Goal: Information Seeking & Learning: Check status

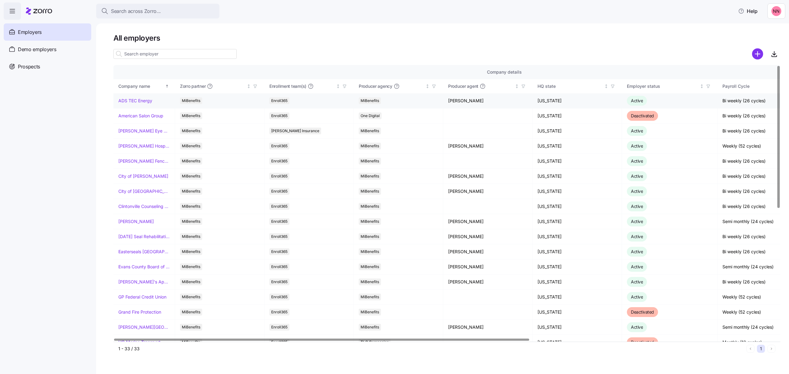
click at [144, 99] on link "ADS TEC Energy" at bounding box center [135, 101] width 34 height 6
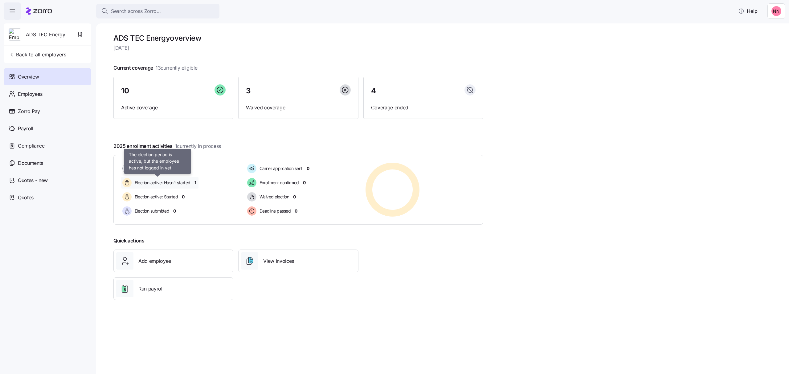
click at [165, 183] on span "Election active: Hasn't started" at bounding box center [162, 183] width 58 height 6
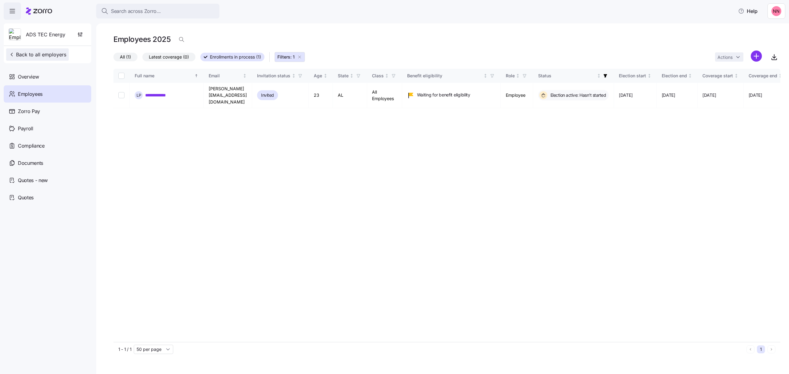
click at [25, 53] on span "Back to all employers" at bounding box center [38, 54] width 58 height 7
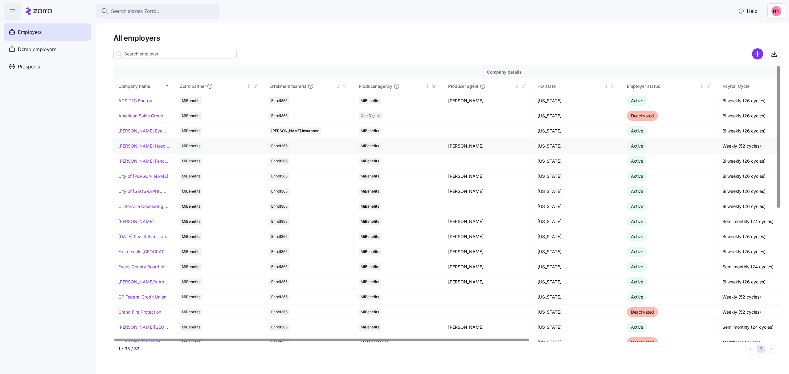
click at [141, 146] on link "[PERSON_NAME] Hospitality" at bounding box center [143, 146] width 51 height 6
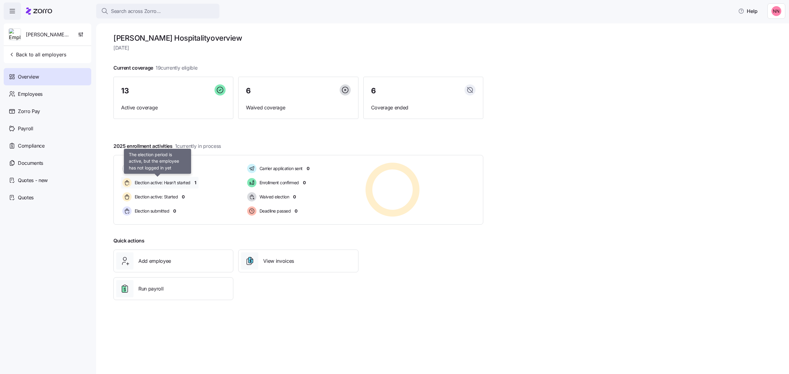
click at [159, 183] on span "Election active: Hasn't started" at bounding box center [162, 183] width 58 height 6
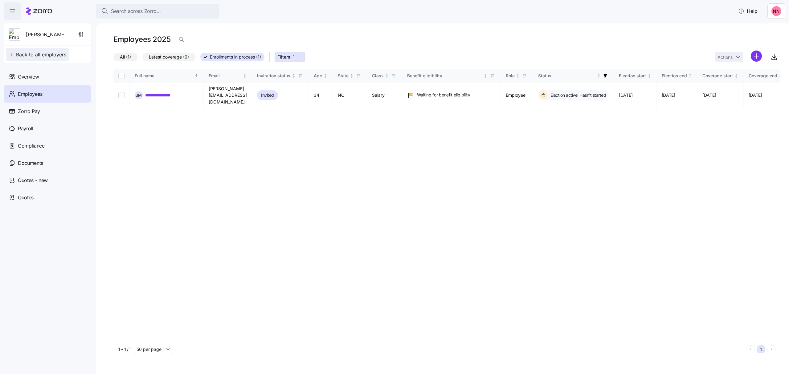
click at [36, 55] on span "Back to all employers" at bounding box center [38, 54] width 58 height 7
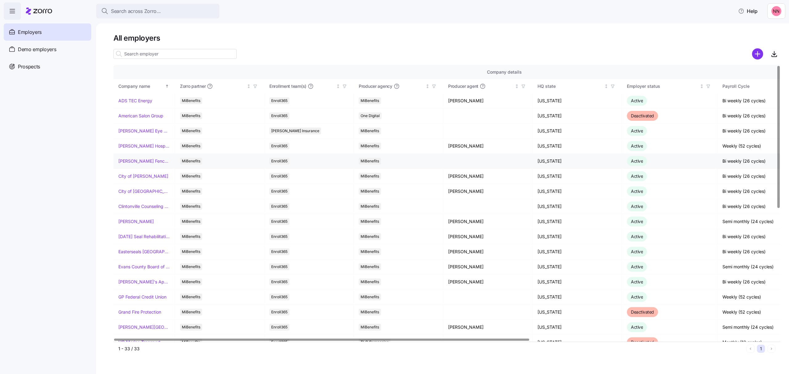
click at [134, 162] on link "[PERSON_NAME] Fence Company" at bounding box center [143, 161] width 51 height 6
click at [144, 175] on link "City of [PERSON_NAME]" at bounding box center [143, 176] width 50 height 6
click at [133, 191] on link "City of [GEOGRAPHIC_DATA]" at bounding box center [143, 191] width 51 height 6
click at [133, 222] on link "[PERSON_NAME]" at bounding box center [135, 222] width 35 height 6
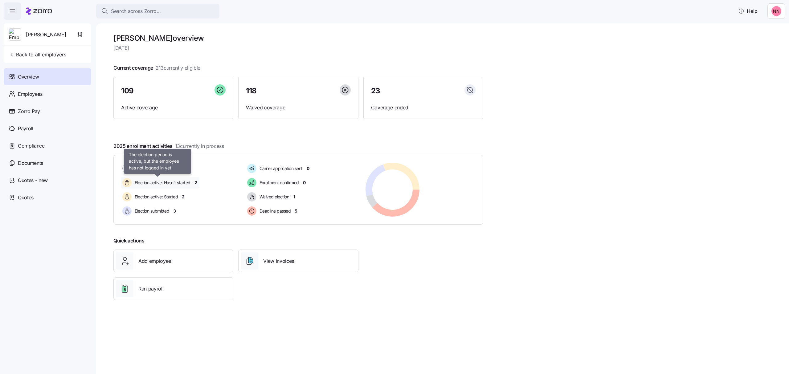
click at [170, 181] on span "Election active: Hasn't started" at bounding box center [162, 183] width 58 height 6
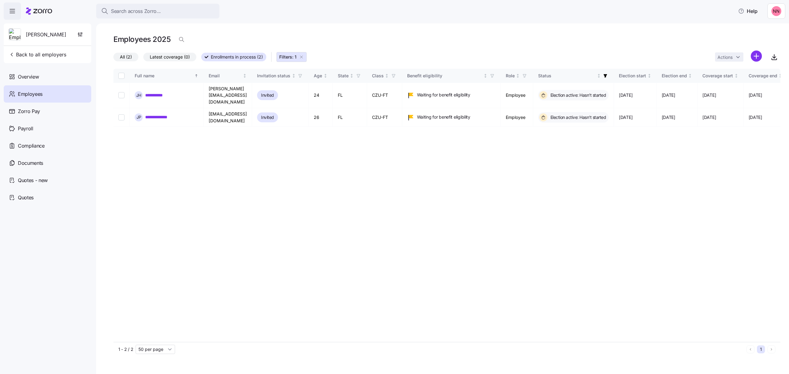
click at [34, 94] on span "Employees" at bounding box center [30, 94] width 25 height 8
click at [21, 52] on span "Back to all employers" at bounding box center [38, 54] width 58 height 7
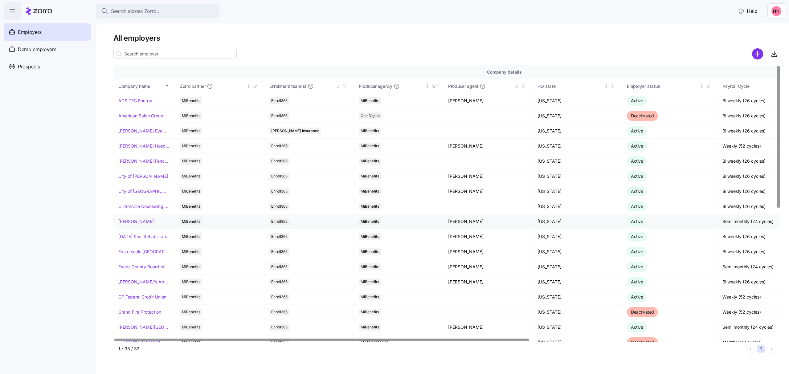
click at [140, 220] on link "[PERSON_NAME]" at bounding box center [135, 222] width 35 height 6
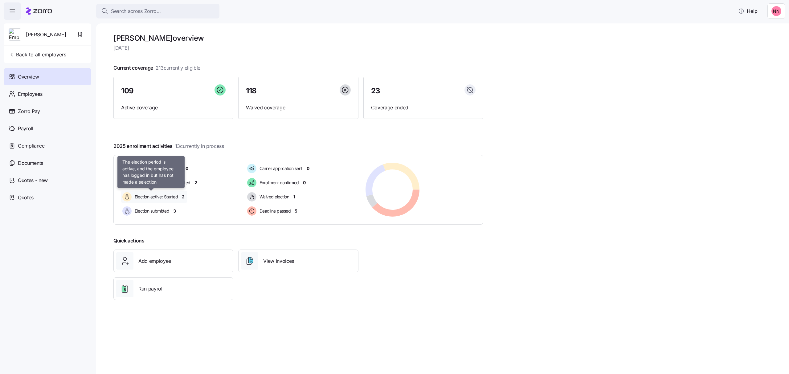
click at [170, 194] on span "Election active: Started" at bounding box center [155, 197] width 45 height 6
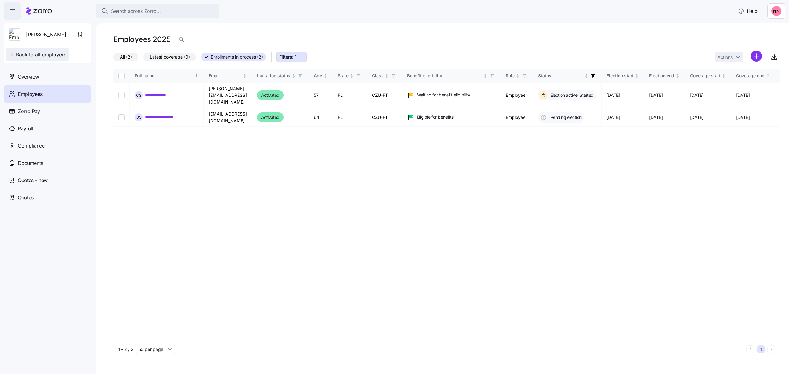
click at [43, 56] on span "Back to all employers" at bounding box center [38, 54] width 58 height 7
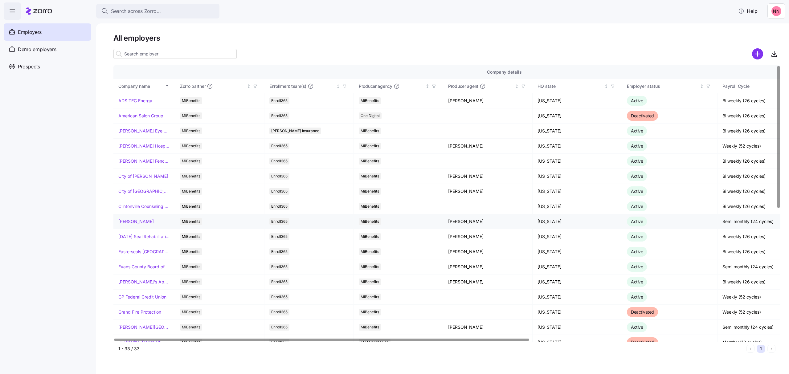
click at [138, 222] on link "[PERSON_NAME]" at bounding box center [135, 222] width 35 height 6
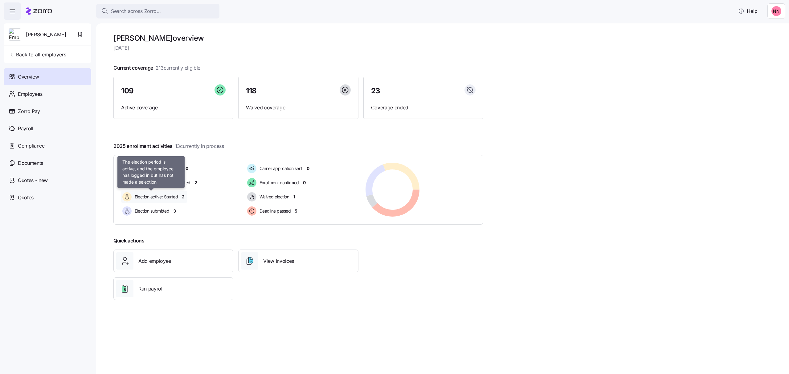
click at [167, 197] on span "Election active: Started" at bounding box center [155, 197] width 45 height 6
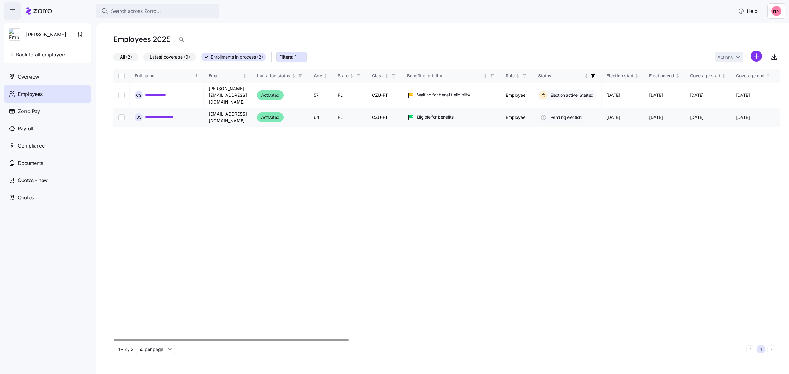
click at [170, 114] on link "**********" at bounding box center [163, 117] width 37 height 6
click at [49, 54] on span "Back to all employers" at bounding box center [38, 54] width 58 height 7
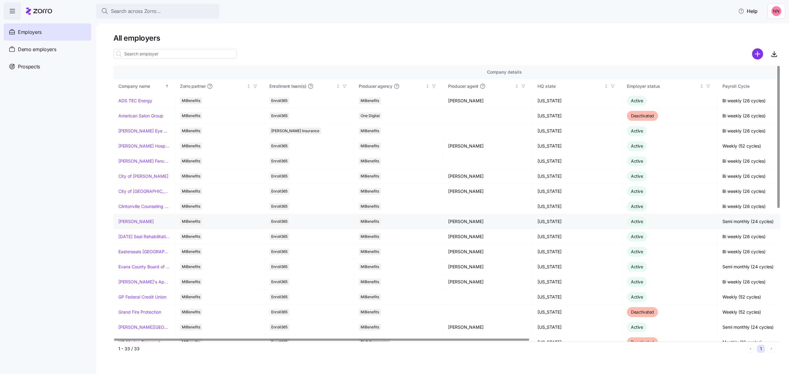
click at [141, 221] on link "[PERSON_NAME]" at bounding box center [135, 222] width 35 height 6
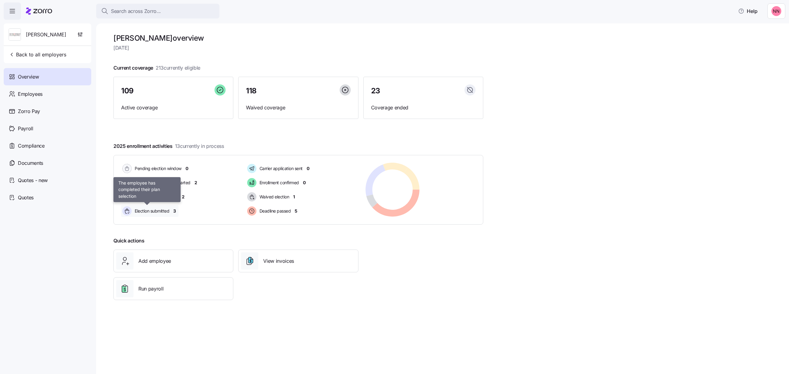
click at [155, 212] on span "Election submitted" at bounding box center [151, 211] width 36 height 6
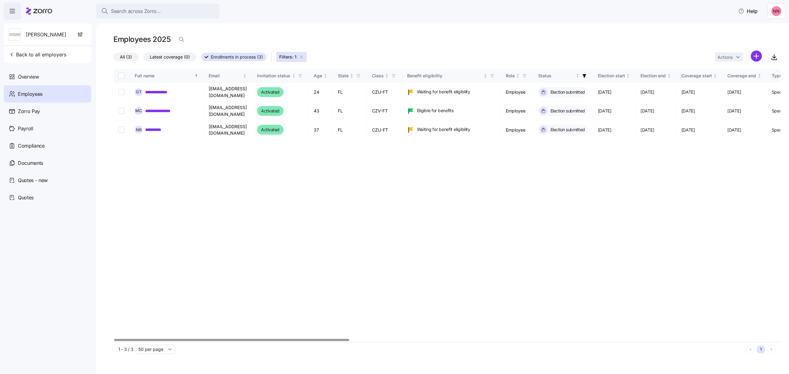
click at [265, 340] on div at bounding box center [231, 340] width 235 height 2
click at [303, 341] on div at bounding box center [231, 340] width 235 height 2
click at [176, 338] on div at bounding box center [446, 340] width 667 height 4
click at [32, 51] on span "Back to all employers" at bounding box center [38, 54] width 58 height 7
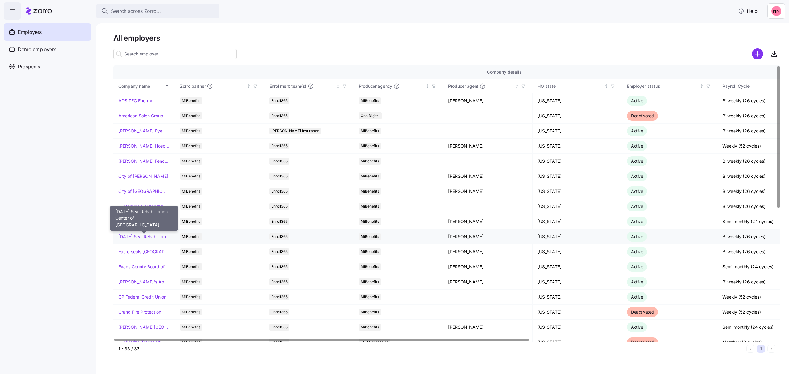
click at [157, 236] on link "[DATE] Seal Rehabilitation Center of [GEOGRAPHIC_DATA]" at bounding box center [143, 237] width 51 height 6
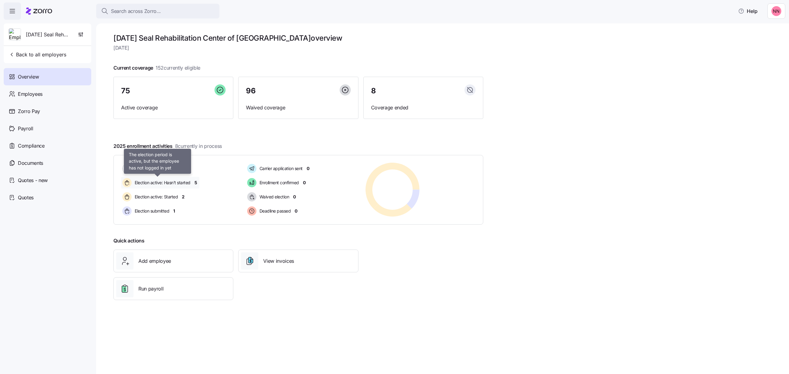
click at [156, 183] on span "Election active: Hasn't started" at bounding box center [162, 183] width 58 height 6
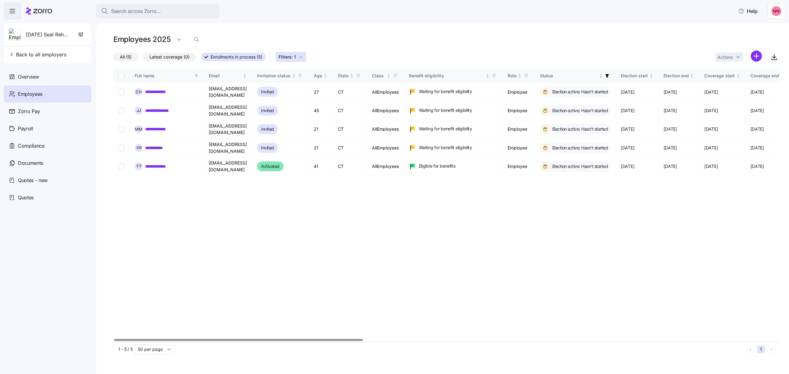
click at [298, 337] on div "**********" at bounding box center [446, 205] width 667 height 273
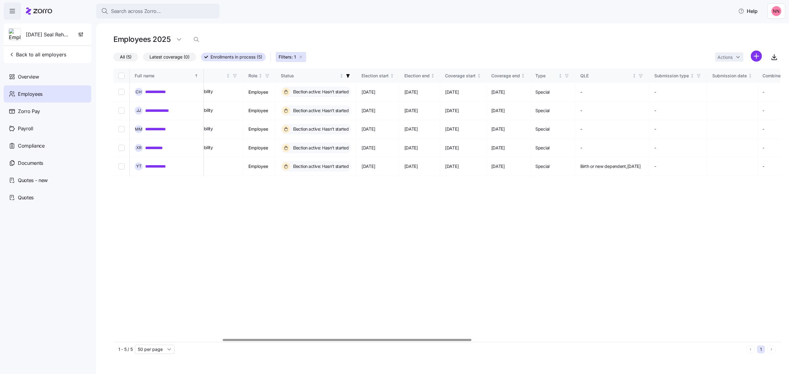
scroll to position [0, 366]
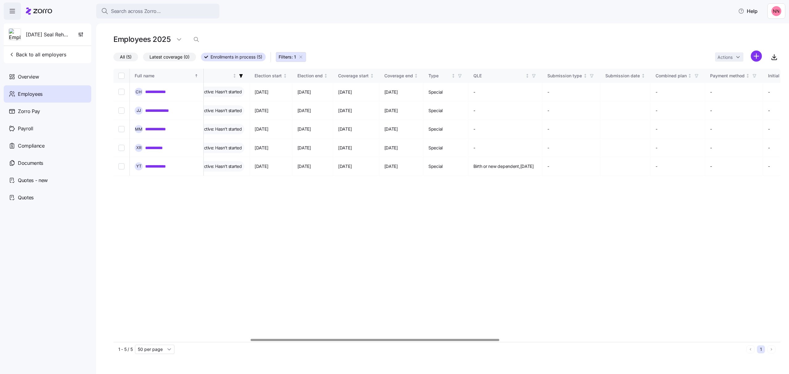
click at [446, 341] on div at bounding box center [375, 340] width 249 height 2
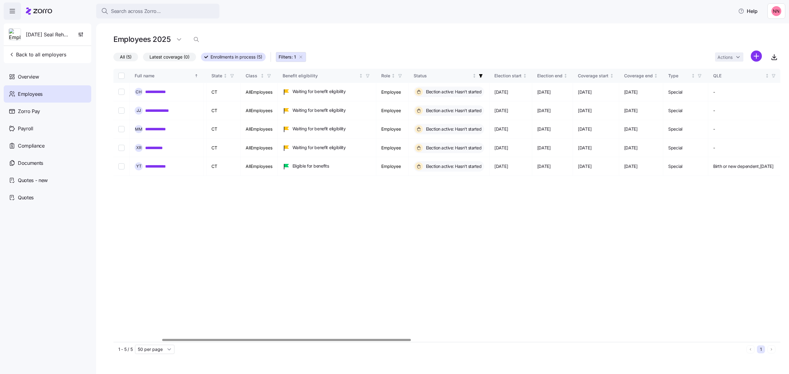
scroll to position [0, 144]
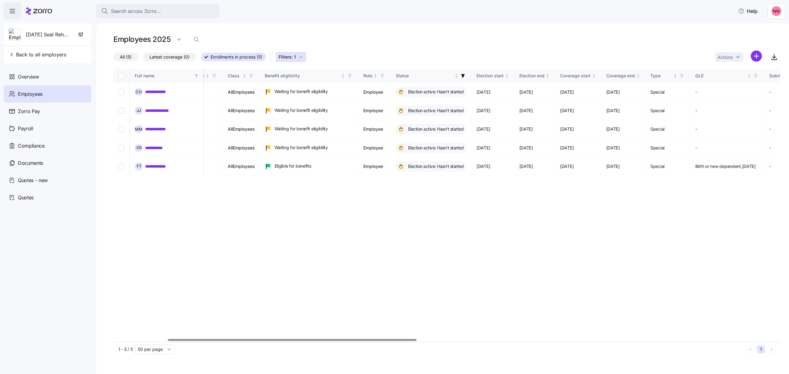
click at [292, 342] on div at bounding box center [446, 340] width 667 height 4
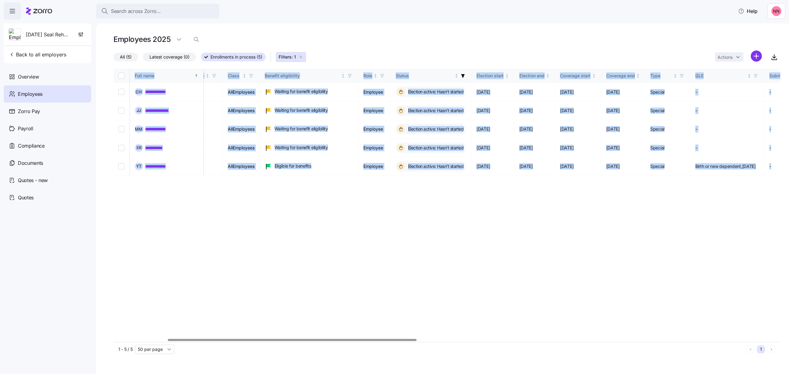
drag, startPoint x: 283, startPoint y: 338, endPoint x: 211, endPoint y: 339, distance: 71.5
click at [211, 339] on div "**********" at bounding box center [446, 205] width 667 height 273
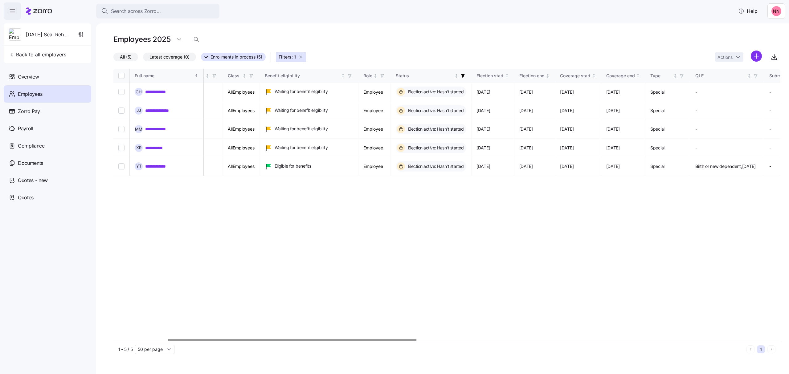
click at [317, 296] on div "**********" at bounding box center [446, 205] width 667 height 273
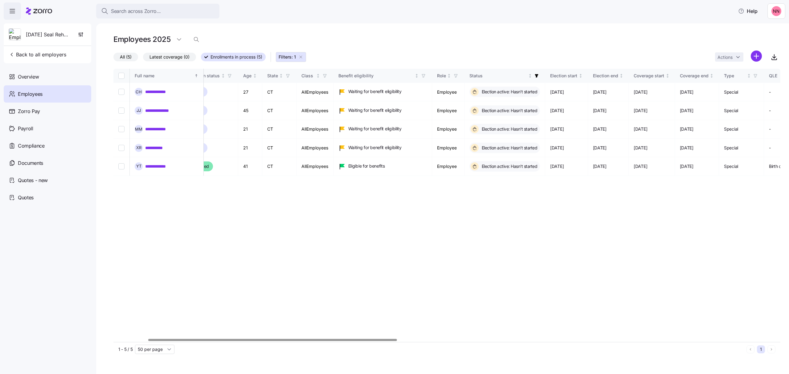
scroll to position [0, 0]
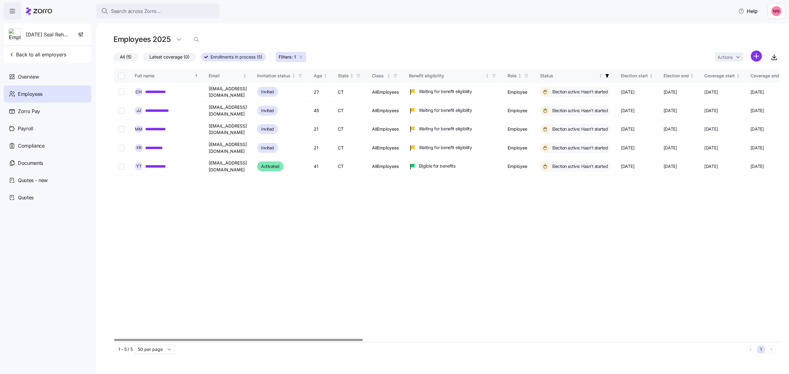
click at [114, 341] on div at bounding box center [238, 340] width 249 height 2
click at [43, 47] on div "[DATE] Seal Rehabilitation Center of [GEOGRAPHIC_DATA] Back to all employers" at bounding box center [48, 43] width 88 height 40
click at [40, 55] on span "Back to all employers" at bounding box center [38, 54] width 58 height 7
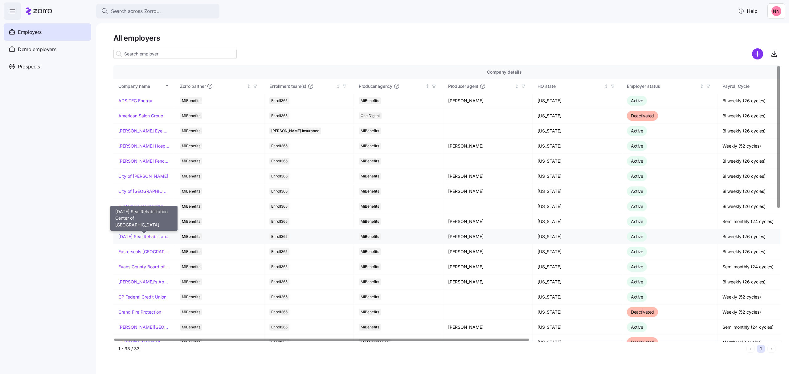
click at [148, 237] on link "[DATE] Seal Rehabilitation Center of [GEOGRAPHIC_DATA]" at bounding box center [143, 237] width 51 height 6
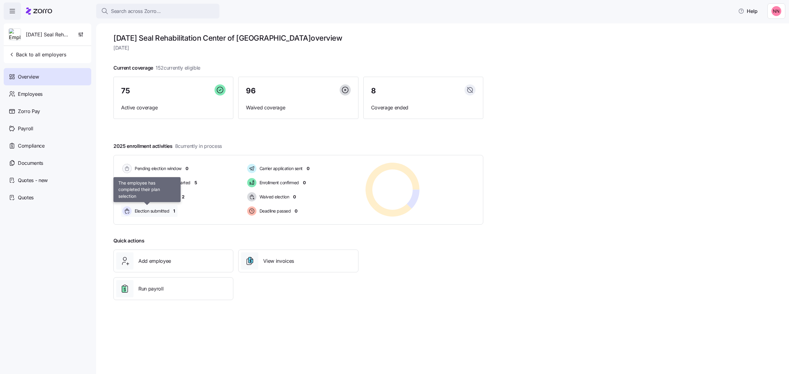
click at [157, 211] on span "Election submitted" at bounding box center [151, 211] width 36 height 6
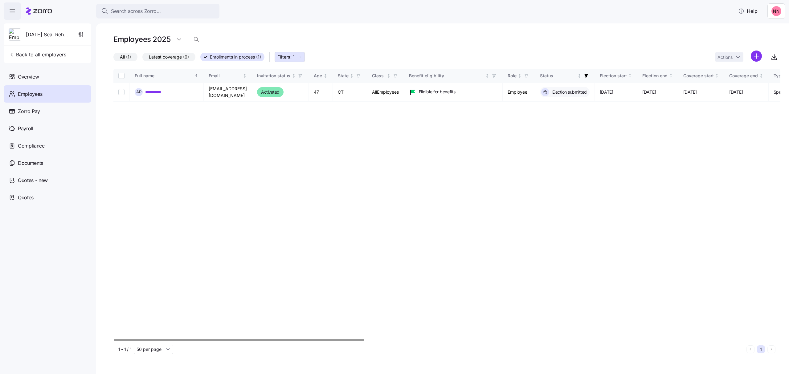
click at [203, 338] on div at bounding box center [446, 340] width 667 height 4
click at [52, 53] on span "Back to all employers" at bounding box center [38, 54] width 58 height 7
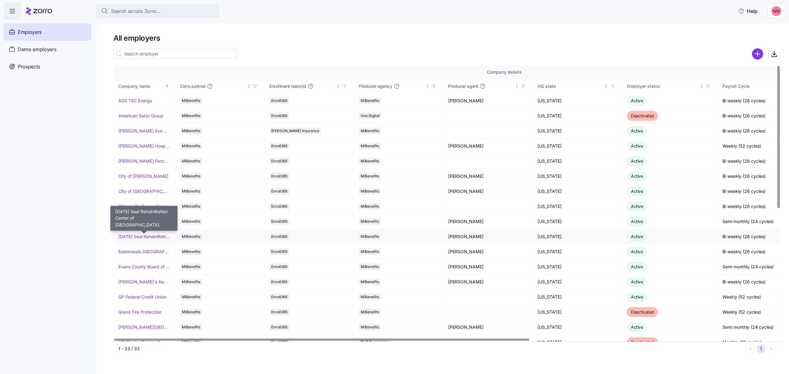
click at [153, 239] on link "[DATE] Seal Rehabilitation Center of [GEOGRAPHIC_DATA]" at bounding box center [143, 237] width 51 height 6
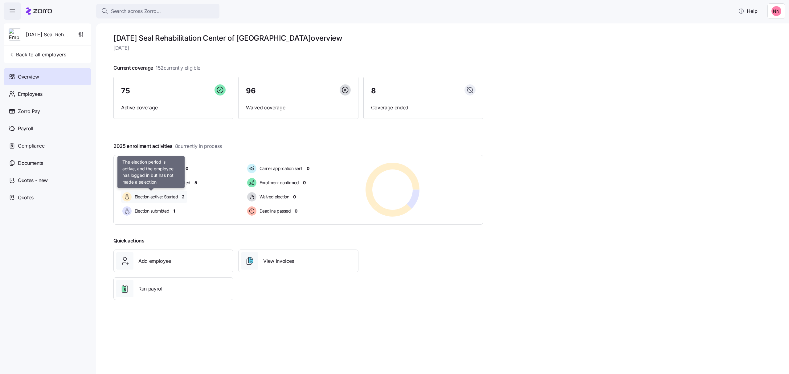
click at [158, 198] on span "Election active: Started" at bounding box center [155, 197] width 45 height 6
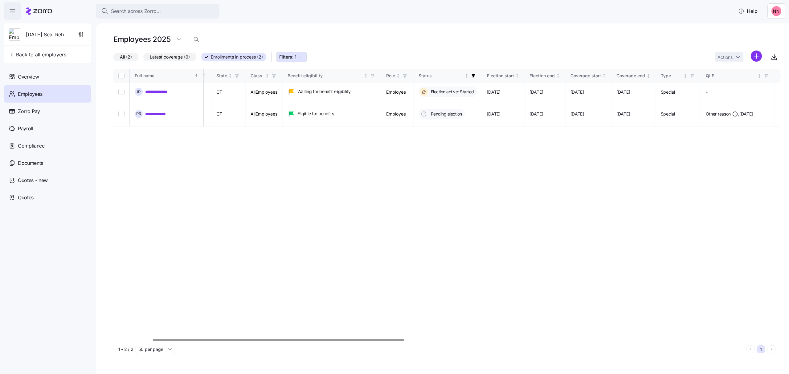
scroll to position [0, 103]
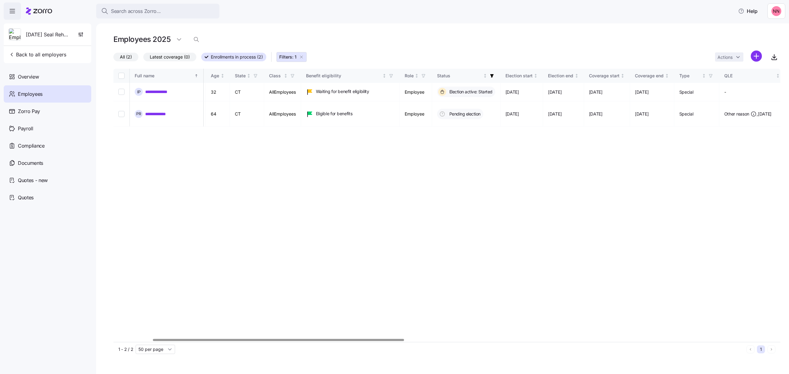
click at [288, 341] on div at bounding box center [278, 340] width 251 height 2
click at [166, 111] on link "**********" at bounding box center [157, 114] width 24 height 6
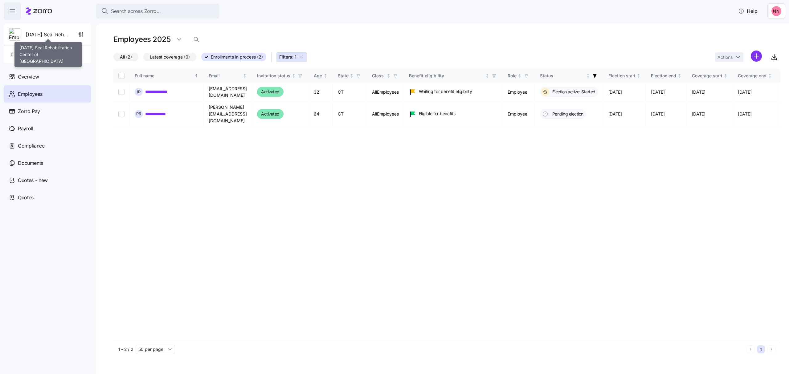
click at [56, 33] on span "[DATE] Seal Rehabilitation Center of [GEOGRAPHIC_DATA]" at bounding box center [48, 35] width 44 height 8
click at [41, 53] on span "Back to all employers" at bounding box center [38, 54] width 58 height 7
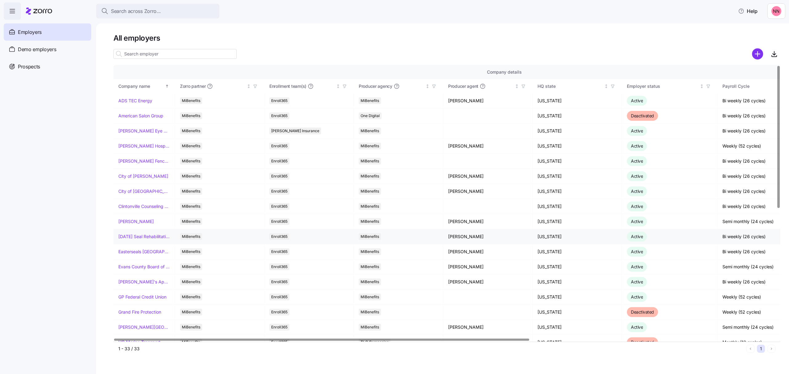
click at [148, 233] on td "[DATE] Seal Rehabilitation Center of [GEOGRAPHIC_DATA]" at bounding box center [144, 236] width 62 height 15
click at [149, 239] on link "[DATE] Seal Rehabilitation Center of [GEOGRAPHIC_DATA]" at bounding box center [143, 237] width 51 height 6
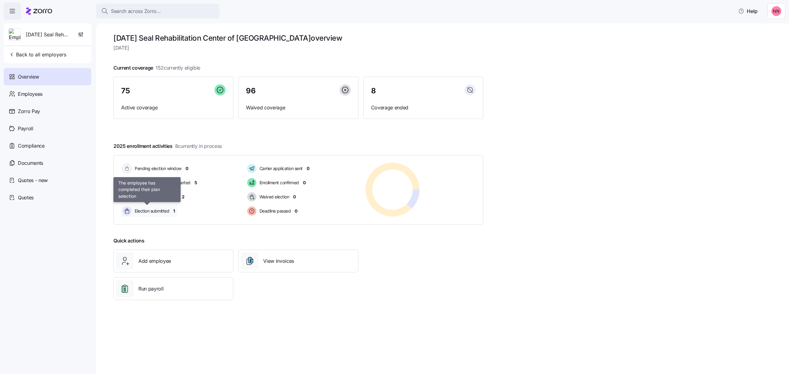
click at [163, 209] on span "Election submitted" at bounding box center [151, 211] width 36 height 6
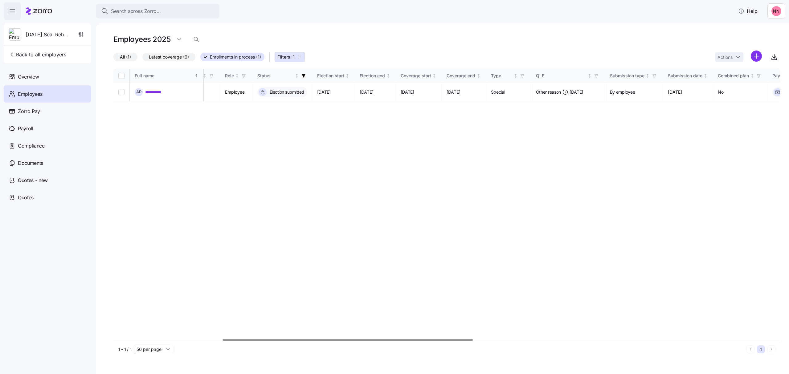
scroll to position [0, 297]
click at [351, 342] on div at bounding box center [446, 340] width 667 height 4
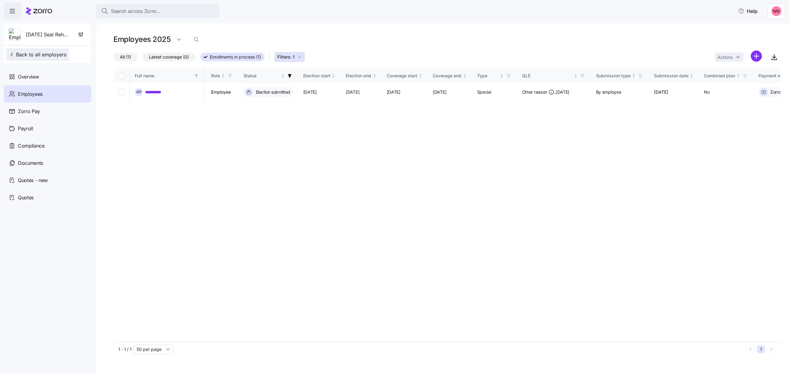
click at [31, 55] on span "Back to all employers" at bounding box center [38, 54] width 58 height 7
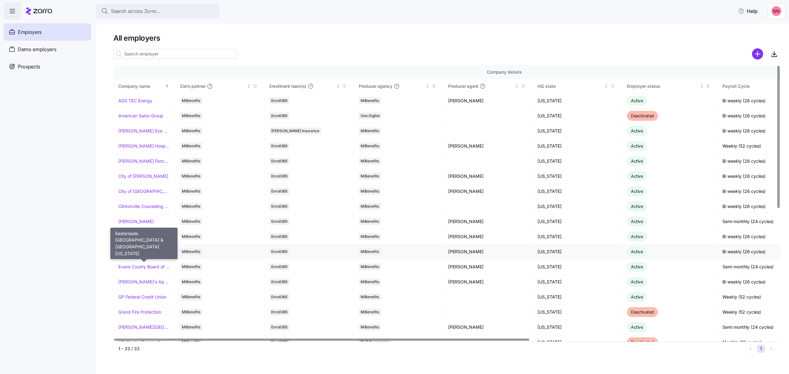
click at [146, 252] on link "Easterseals [GEOGRAPHIC_DATA] & [GEOGRAPHIC_DATA][US_STATE]" at bounding box center [143, 252] width 51 height 6
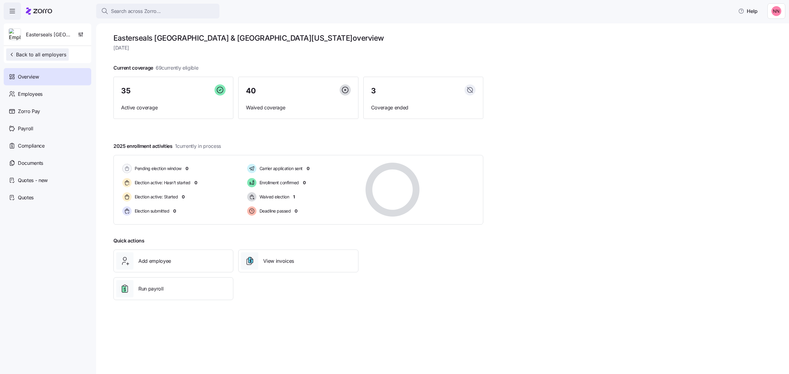
click at [35, 56] on span "Back to all employers" at bounding box center [38, 54] width 58 height 7
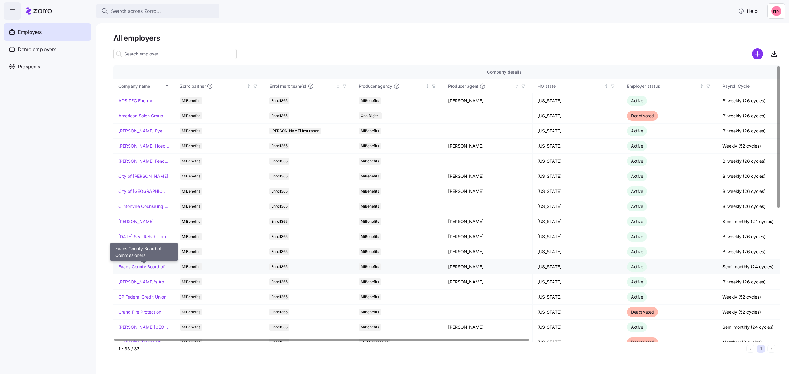
click at [146, 268] on link "Evans County Board of Commissioners" at bounding box center [143, 267] width 51 height 6
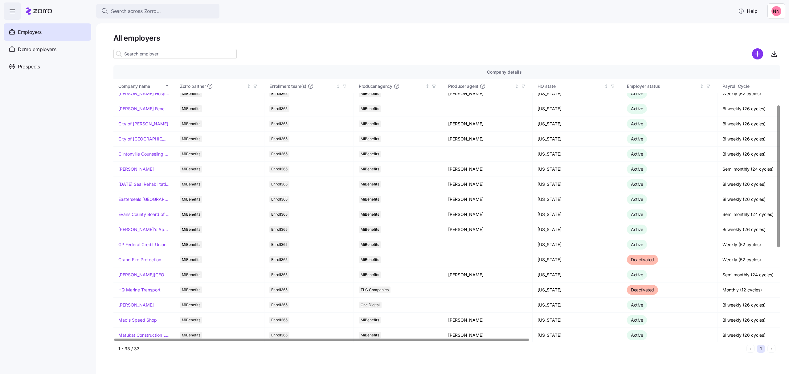
scroll to position [82, 0]
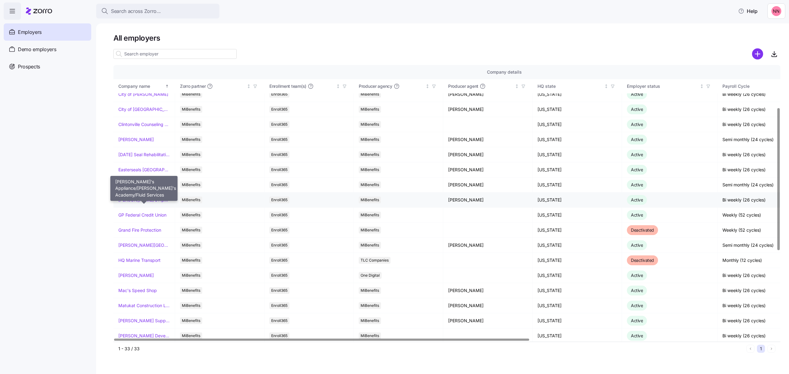
click at [147, 199] on link "[PERSON_NAME]'s Appliance/[PERSON_NAME]'s Academy/Fluid Services" at bounding box center [143, 200] width 51 height 6
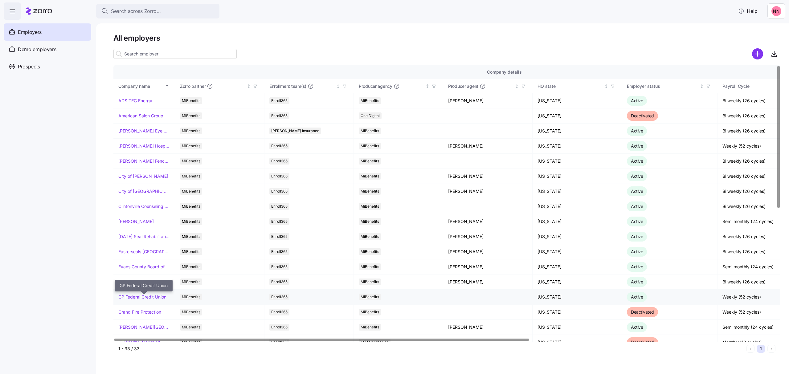
click at [144, 299] on link "GP Federal Credit Union" at bounding box center [142, 297] width 48 height 6
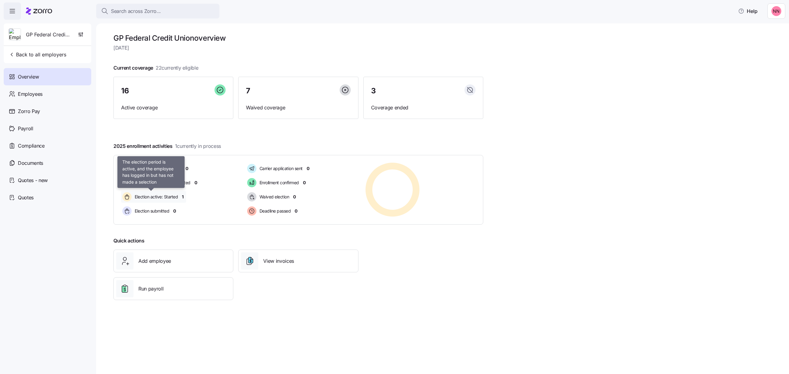
click at [162, 195] on span "Election active: Started" at bounding box center [155, 197] width 45 height 6
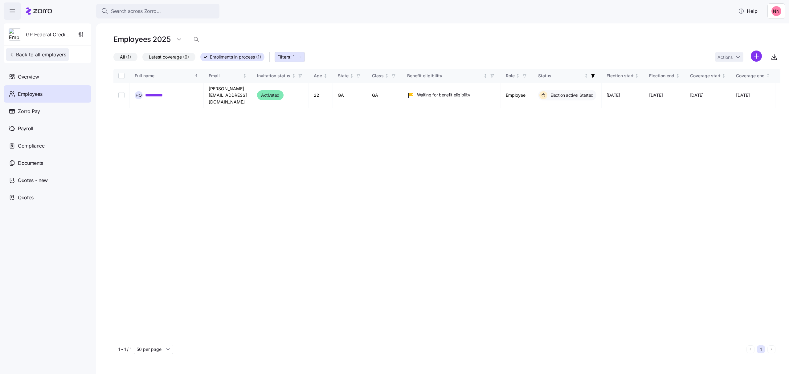
click at [39, 52] on span "Back to all employers" at bounding box center [38, 54] width 58 height 7
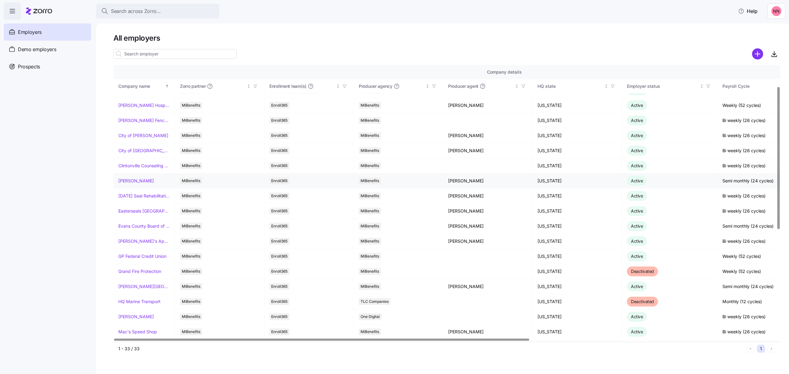
scroll to position [41, 0]
click at [138, 287] on link "[PERSON_NAME][GEOGRAPHIC_DATA][DEMOGRAPHIC_DATA]" at bounding box center [143, 286] width 51 height 6
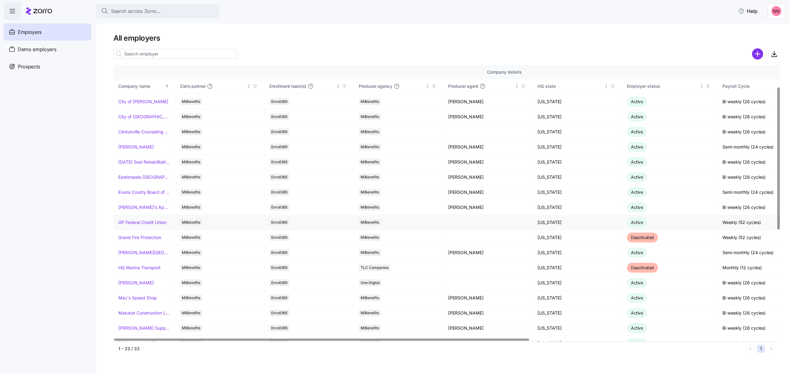
scroll to position [82, 0]
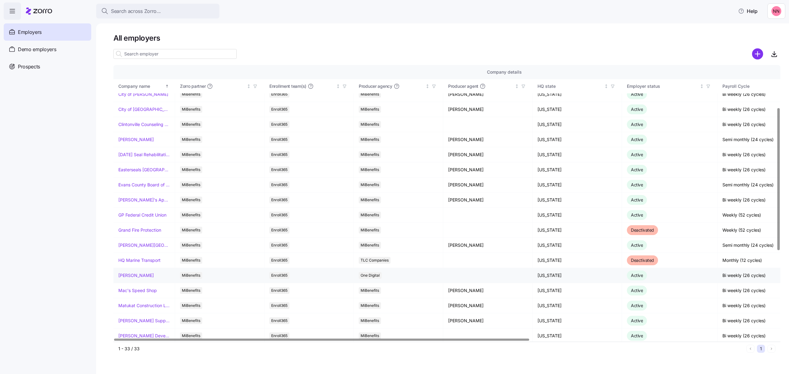
click at [143, 277] on link "[PERSON_NAME]" at bounding box center [135, 276] width 35 height 6
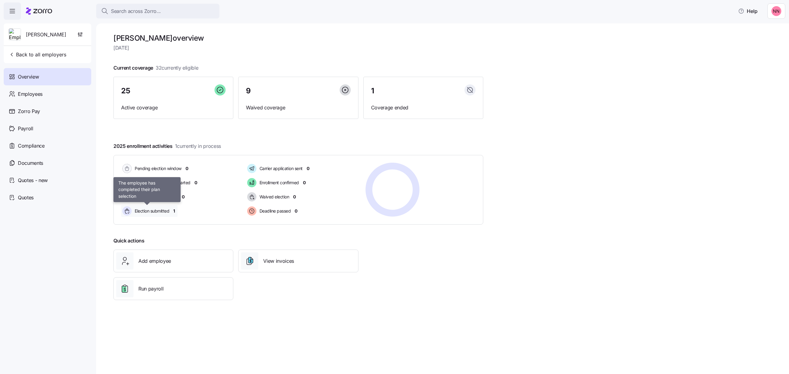
click at [154, 209] on span "Election submitted" at bounding box center [151, 211] width 36 height 6
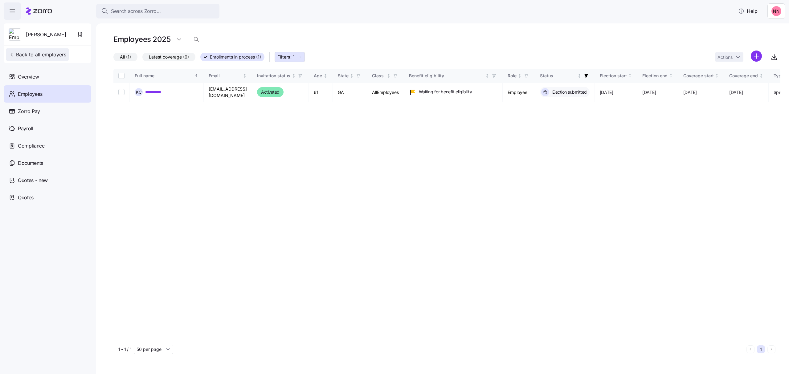
click at [55, 52] on span "Back to all employers" at bounding box center [38, 54] width 58 height 7
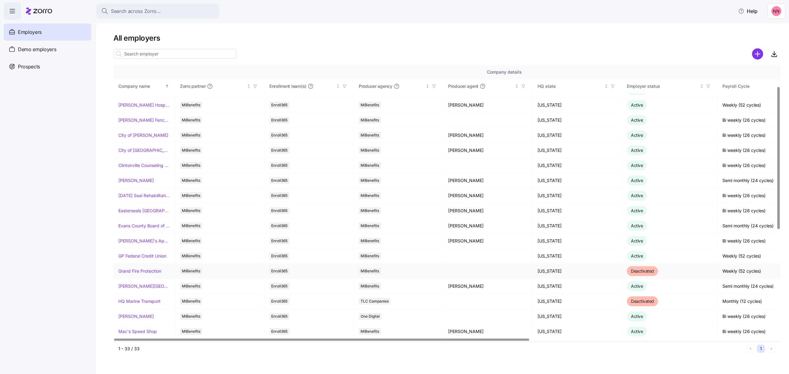
scroll to position [123, 0]
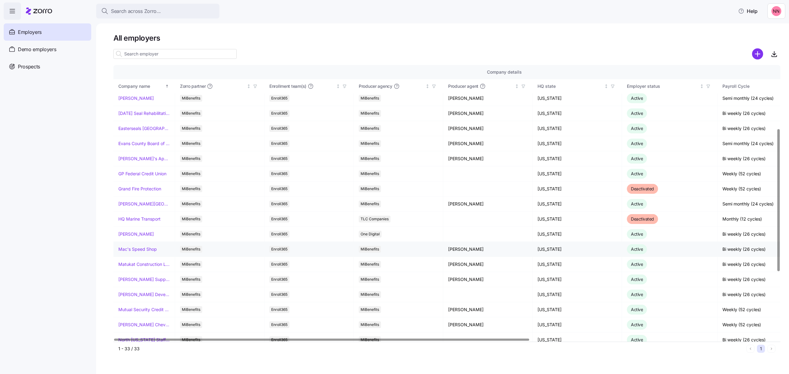
click at [140, 250] on link "Mac's Speed Shop" at bounding box center [137, 249] width 39 height 6
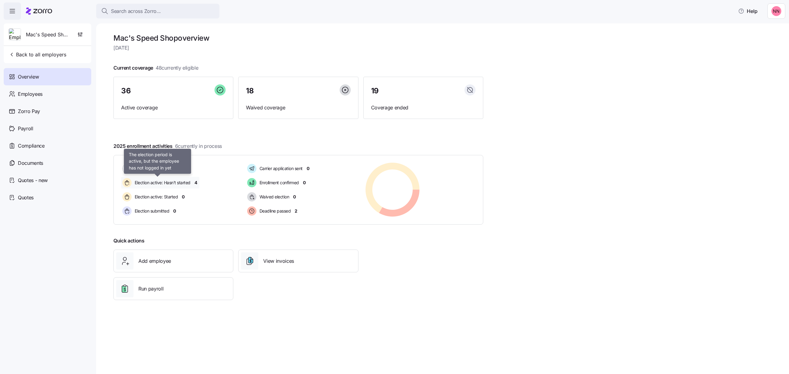
click at [182, 181] on span "Election active: Hasn't started" at bounding box center [162, 183] width 58 height 6
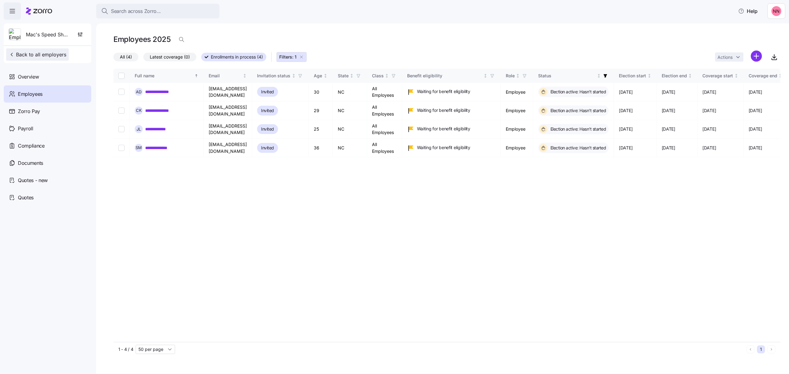
click at [26, 55] on span "Back to all employers" at bounding box center [38, 54] width 58 height 7
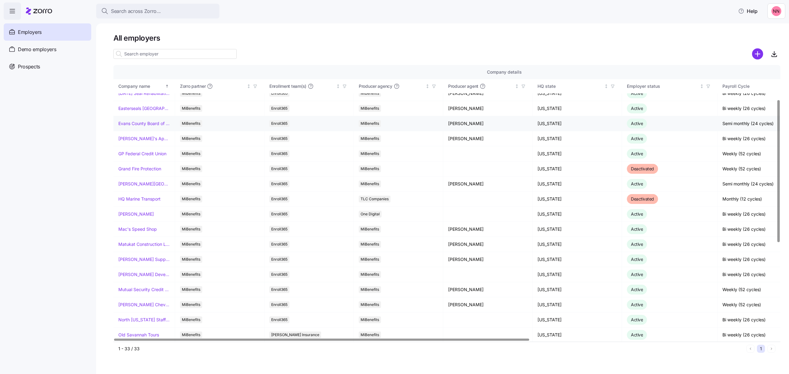
scroll to position [164, 0]
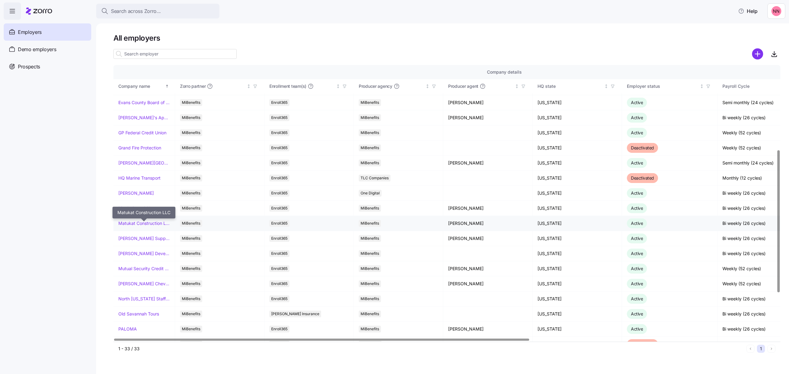
click at [145, 225] on link "Matukat Construction LLC" at bounding box center [143, 223] width 51 height 6
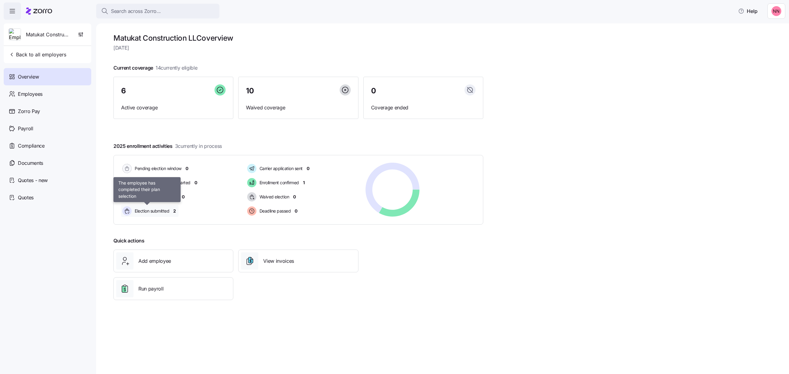
click at [162, 210] on span "Election submitted" at bounding box center [151, 211] width 36 height 6
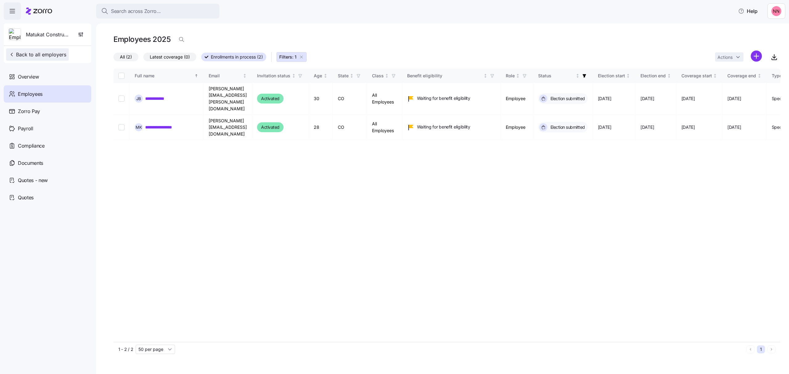
click at [33, 55] on span "Back to all employers" at bounding box center [38, 54] width 58 height 7
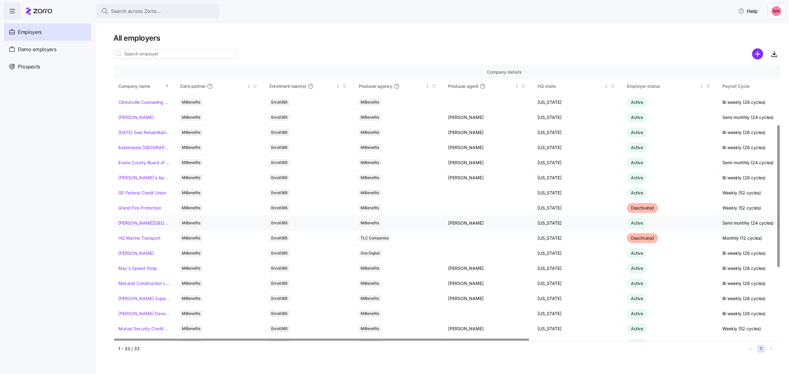
scroll to position [123, 0]
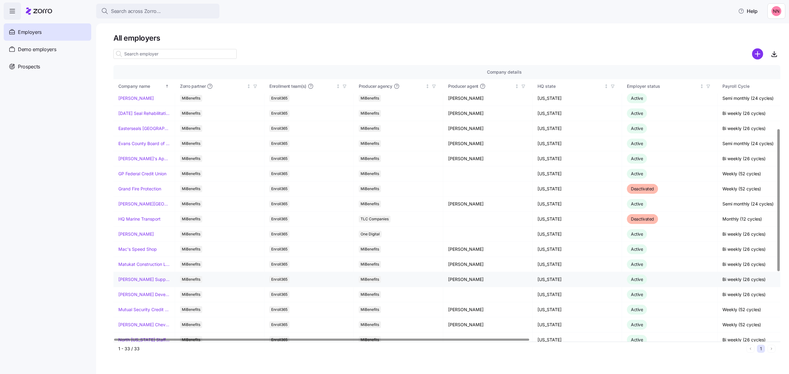
click at [127, 277] on td "[PERSON_NAME] Supply Company" at bounding box center [144, 279] width 62 height 15
click at [128, 280] on link "[PERSON_NAME] Supply Company" at bounding box center [143, 280] width 51 height 6
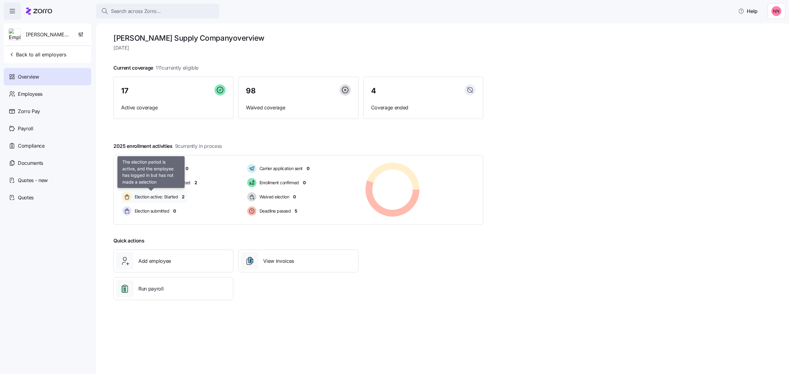
click at [174, 198] on span "Election active: Started" at bounding box center [155, 197] width 45 height 6
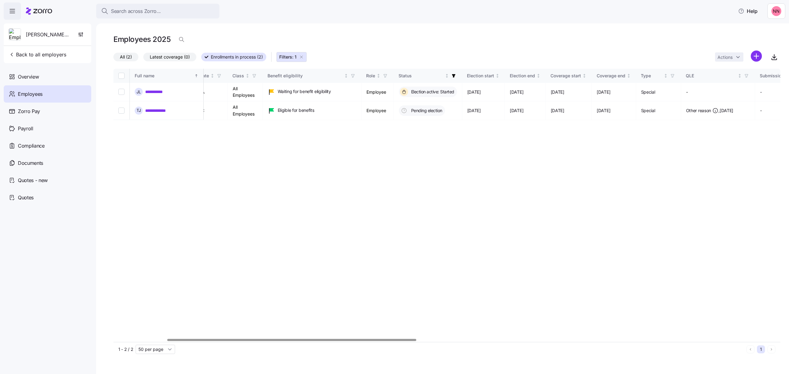
scroll to position [0, 131]
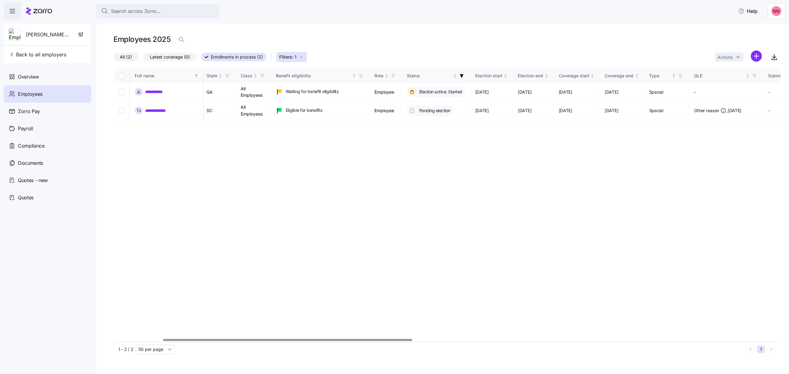
click at [398, 341] on div at bounding box center [287, 340] width 249 height 2
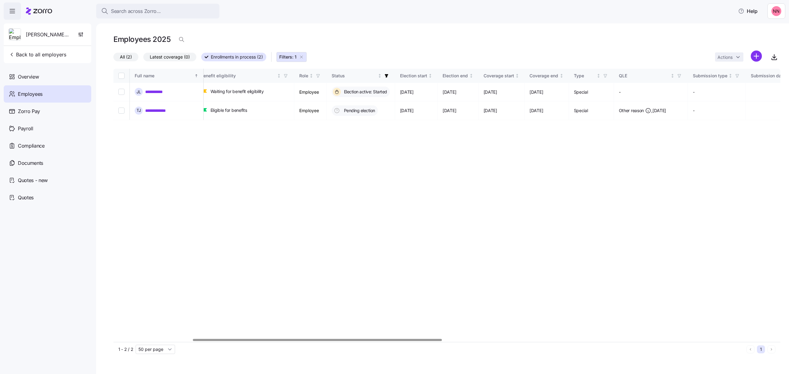
scroll to position [0, 211]
click at [369, 341] on div at bounding box center [317, 340] width 249 height 2
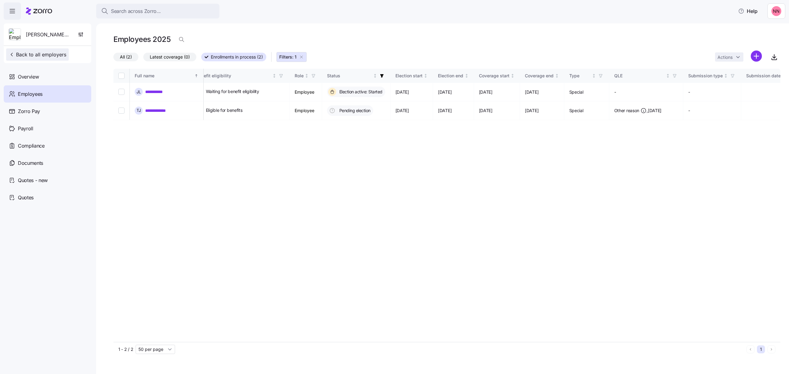
click at [35, 49] on button "Back to all employers" at bounding box center [37, 54] width 63 height 12
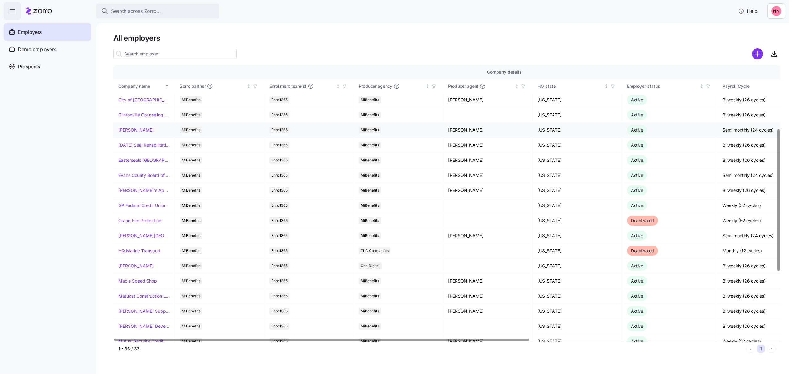
scroll to position [123, 0]
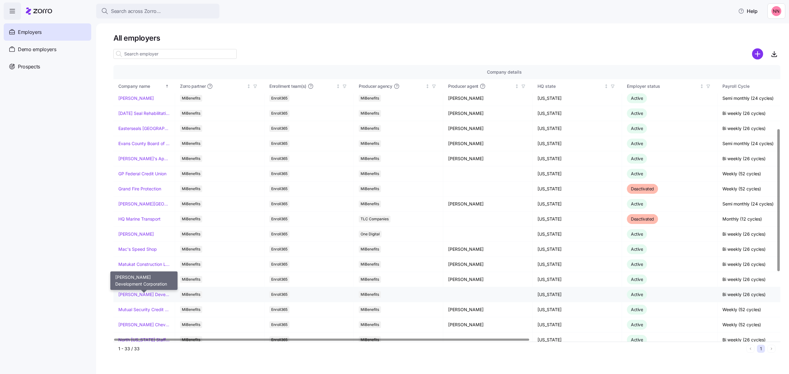
click at [140, 296] on link "[PERSON_NAME] Development Corporation" at bounding box center [143, 295] width 51 height 6
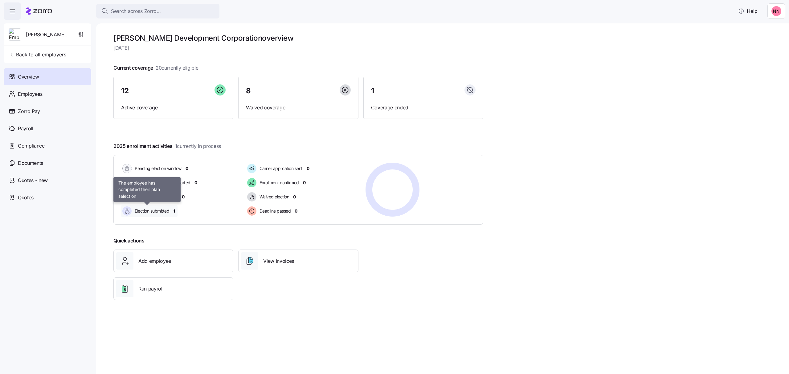
click at [150, 208] on span "Election submitted" at bounding box center [151, 210] width 36 height 7
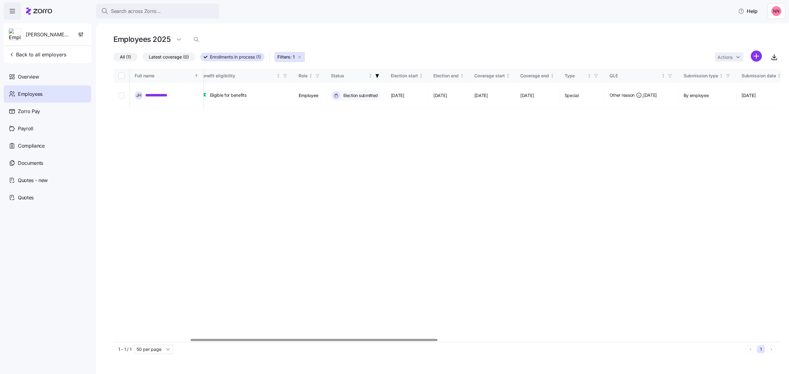
scroll to position [0, 210]
click at [401, 341] on div at bounding box center [315, 340] width 247 height 2
click at [35, 52] on span "Back to all employers" at bounding box center [38, 54] width 58 height 7
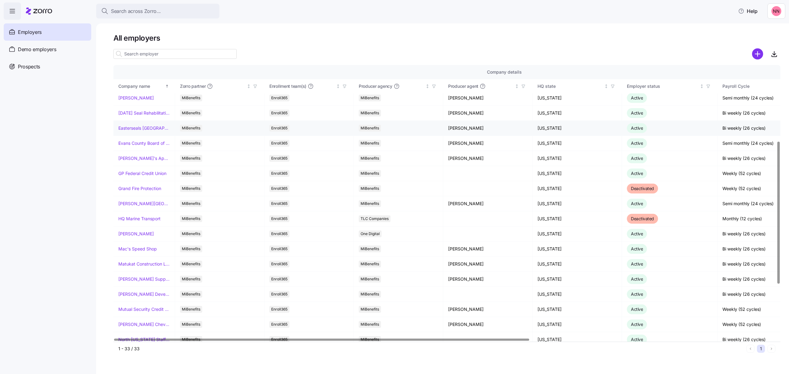
scroll to position [164, 0]
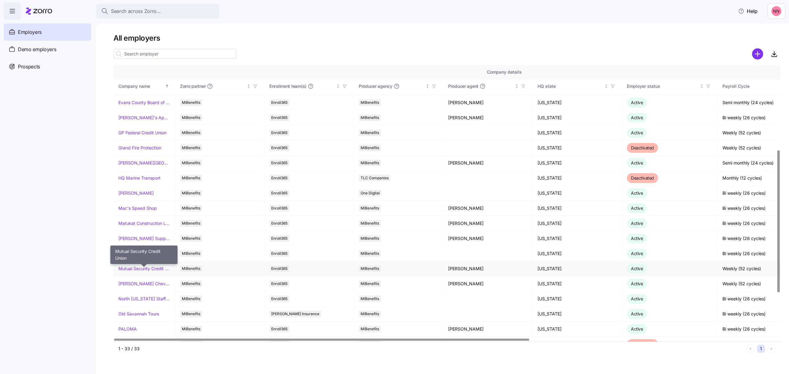
click at [137, 269] on link "Mutual Security Credit Union" at bounding box center [143, 269] width 51 height 6
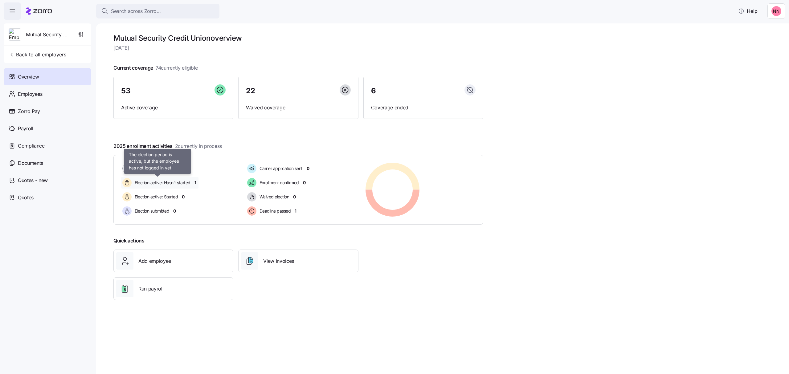
click at [162, 180] on span "Election active: Hasn't started" at bounding box center [162, 183] width 58 height 6
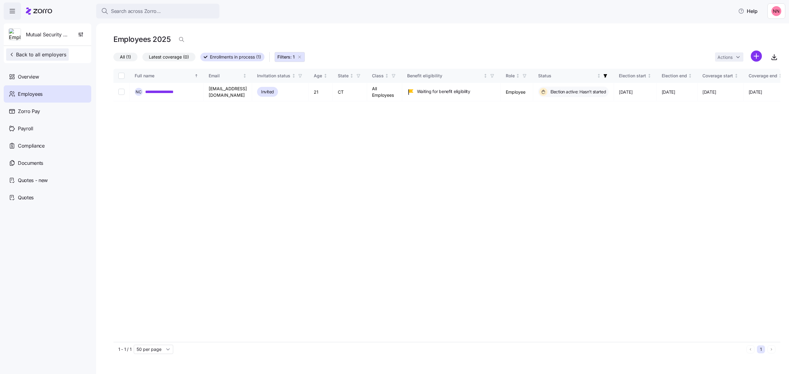
click at [47, 54] on span "Back to all employers" at bounding box center [38, 54] width 58 height 7
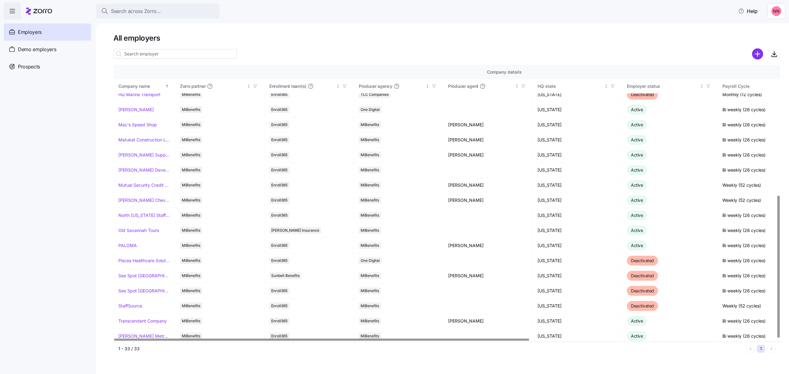
scroll to position [253, 0]
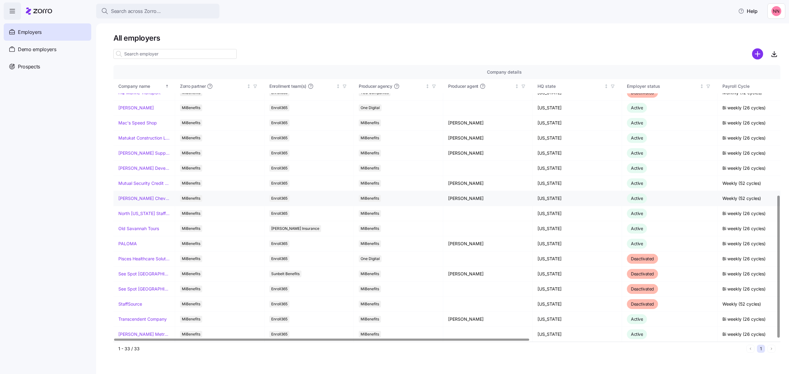
click at [138, 195] on link "[PERSON_NAME] Chevrolet" at bounding box center [143, 198] width 51 height 6
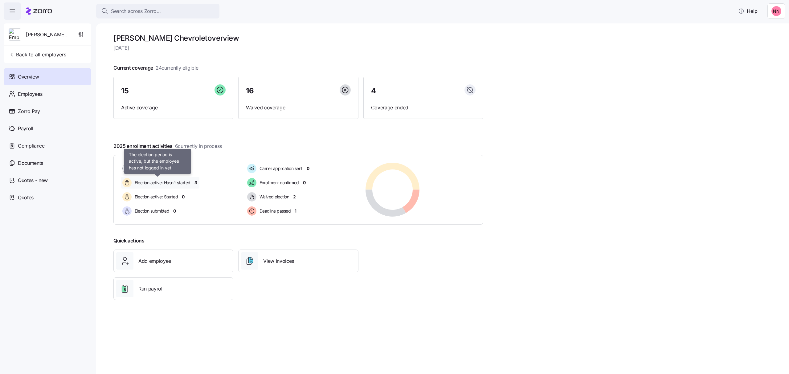
click at [174, 181] on span "Election active: Hasn't started" at bounding box center [162, 183] width 58 height 6
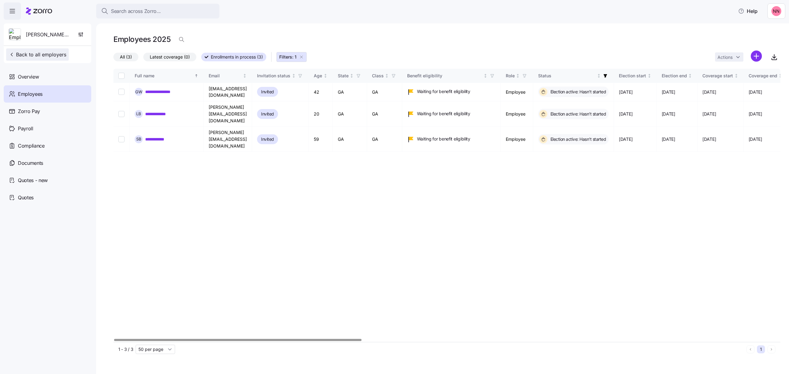
click at [35, 53] on span "Back to all employers" at bounding box center [38, 54] width 58 height 7
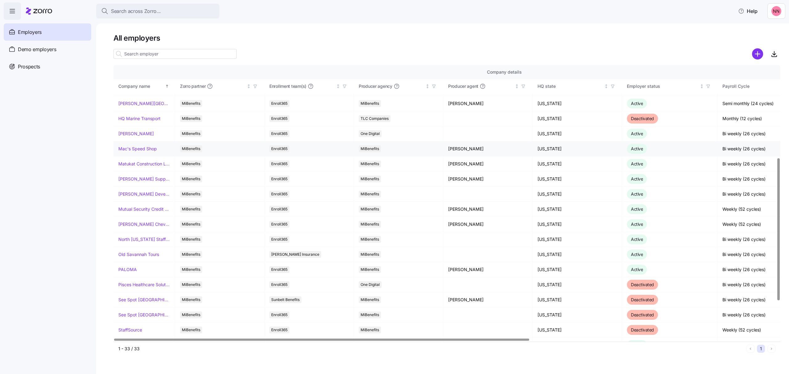
scroll to position [247, 0]
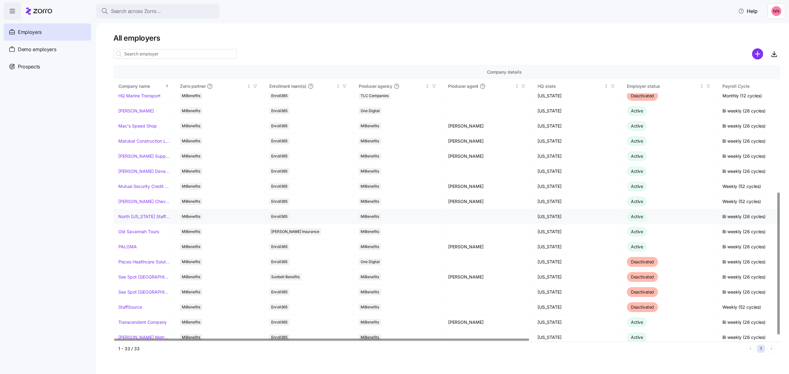
click at [138, 219] on link "North [US_STATE] Staffing" at bounding box center [143, 217] width 51 height 6
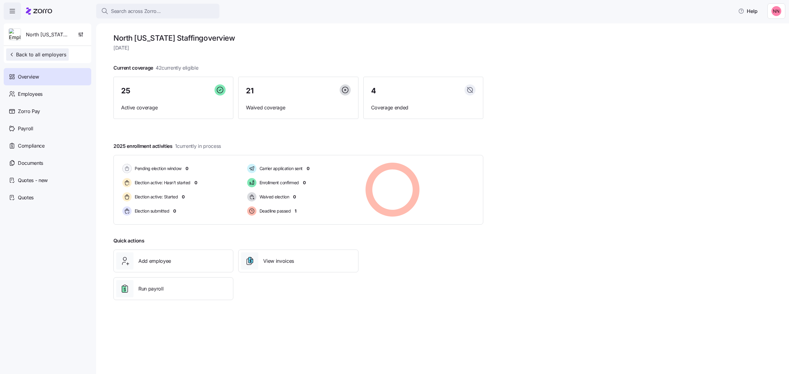
click at [33, 55] on span "Back to all employers" at bounding box center [38, 54] width 58 height 7
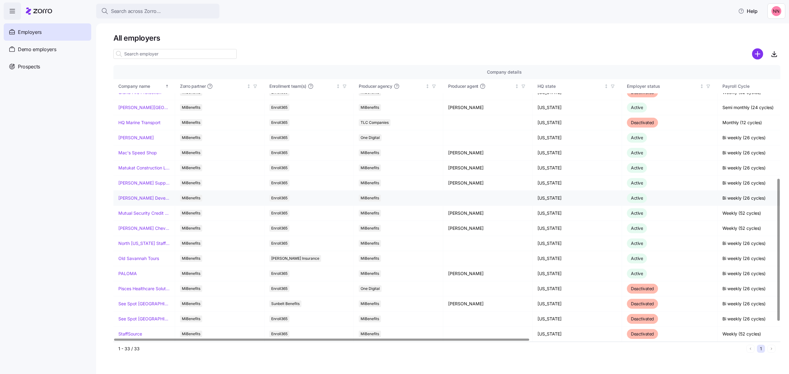
scroll to position [247, 0]
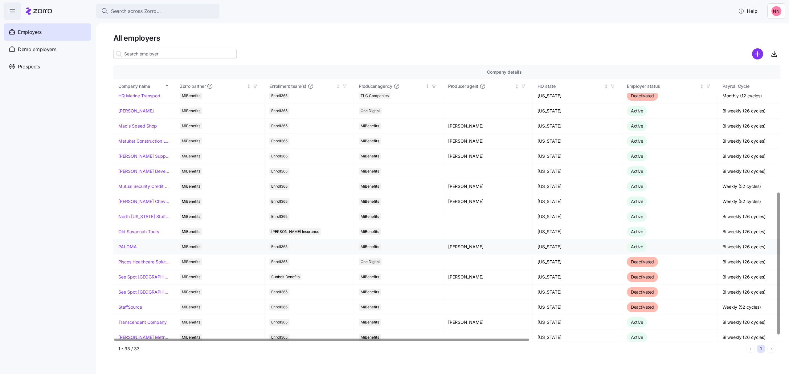
click at [127, 248] on link "PALOMA" at bounding box center [127, 247] width 18 height 6
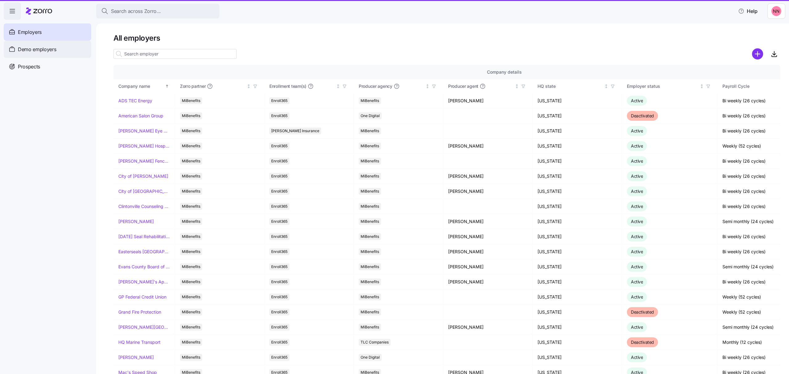
click at [51, 54] on div "Demo employers" at bounding box center [48, 49] width 88 height 17
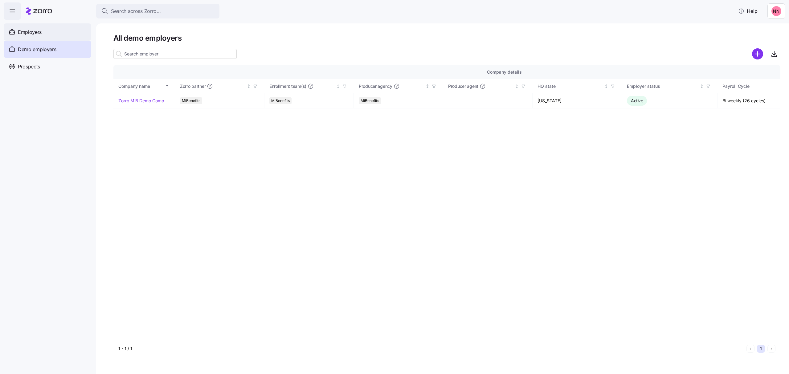
click at [23, 30] on span "Employers" at bounding box center [30, 32] width 24 height 8
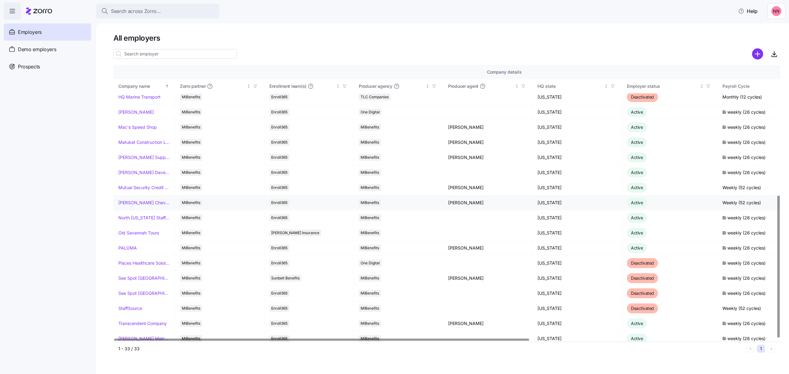
scroll to position [253, 0]
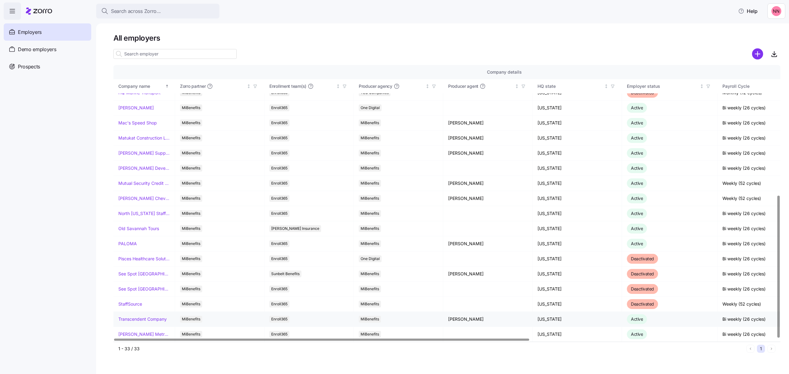
click at [145, 317] on link "Transcendent Company" at bounding box center [142, 319] width 48 height 6
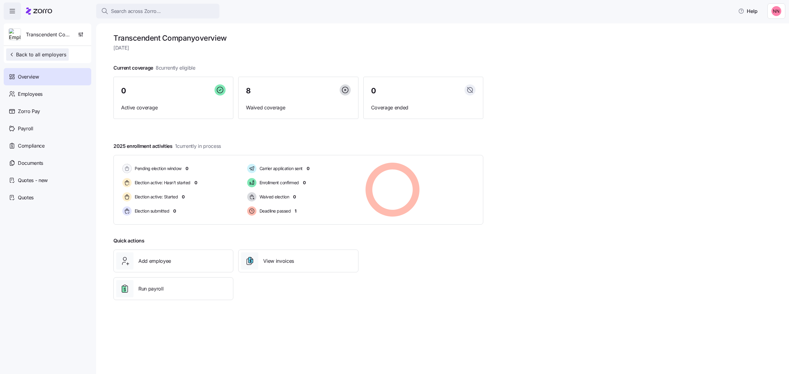
click at [41, 53] on span "Back to all employers" at bounding box center [38, 54] width 58 height 7
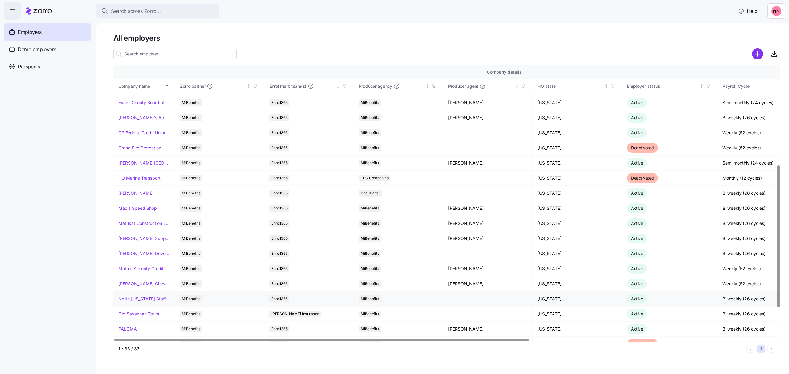
scroll to position [253, 0]
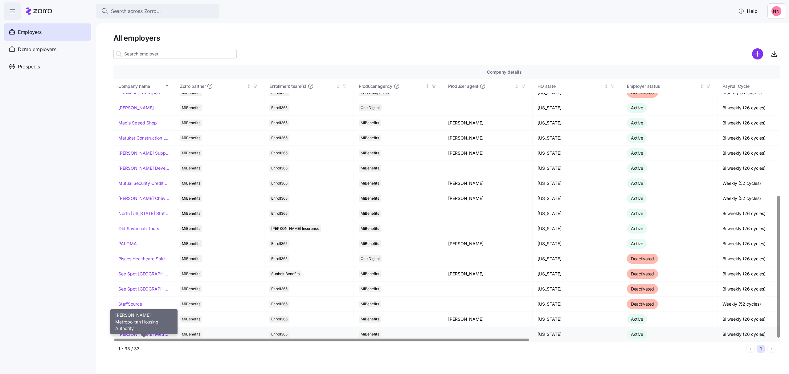
click at [148, 332] on link "[PERSON_NAME] Metropolitan Housing Authority" at bounding box center [143, 334] width 51 height 6
